Goal: Task Accomplishment & Management: Manage account settings

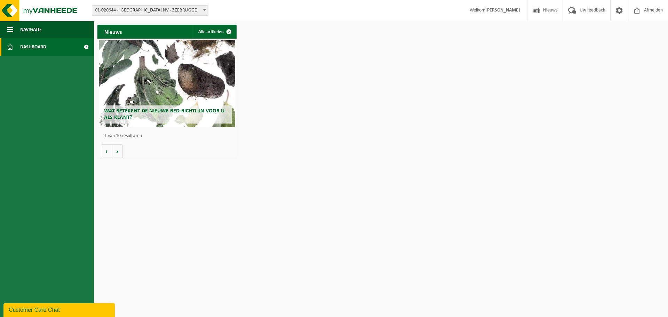
click at [42, 49] on span "Dashboard" at bounding box center [33, 46] width 26 height 17
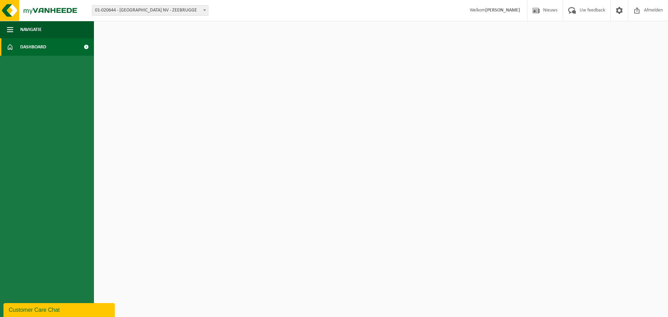
click at [204, 9] on span at bounding box center [204, 10] width 7 height 9
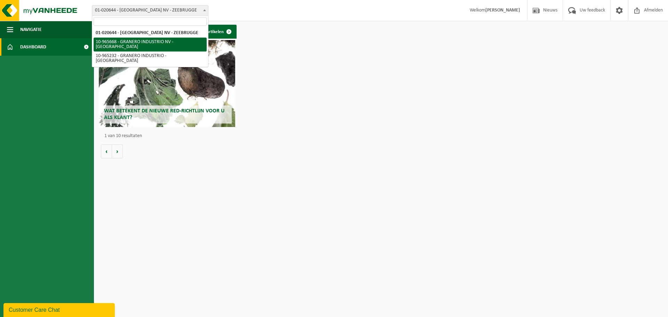
select select "152486"
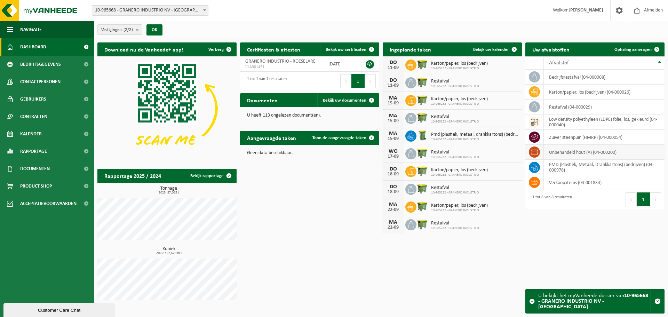
click at [534, 151] on icon at bounding box center [534, 152] width 7 height 7
